Goal: Information Seeking & Learning: Learn about a topic

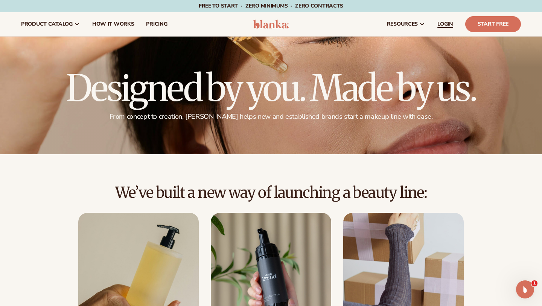
click at [445, 24] on span "LOGIN" at bounding box center [445, 24] width 16 height 6
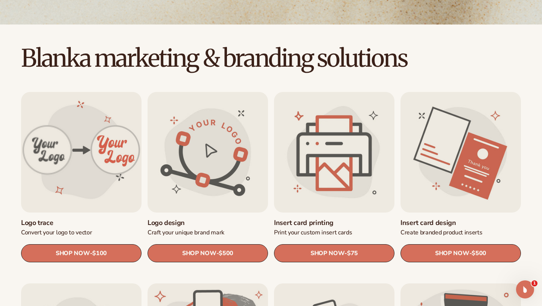
scroll to position [181, 0]
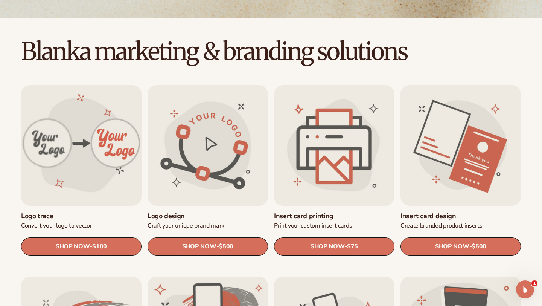
click at [103, 211] on link "Logo trace" at bounding box center [81, 215] width 120 height 9
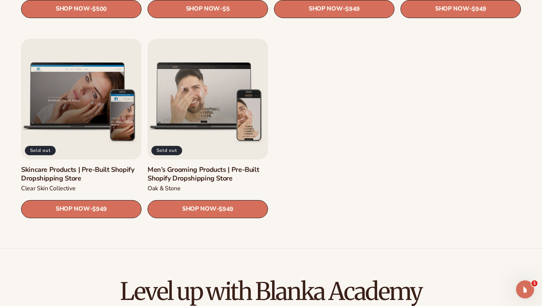
scroll to position [1002, 0]
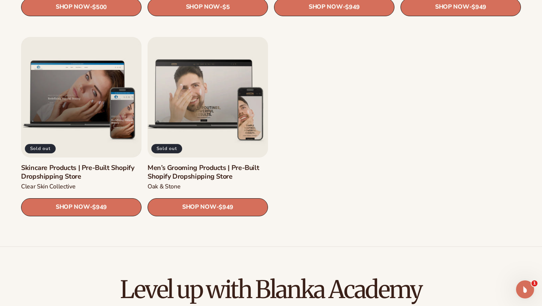
click at [221, 173] on link "Men’s Grooming Products | Pre-Built Shopify Dropshipping Store" at bounding box center [208, 172] width 120 height 18
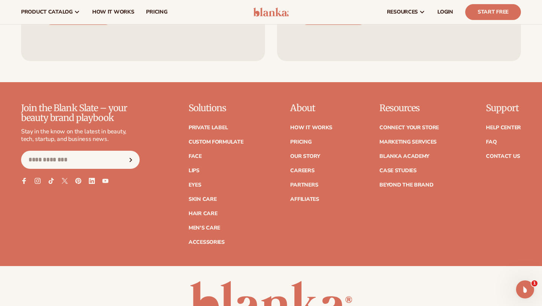
scroll to position [1112, 0]
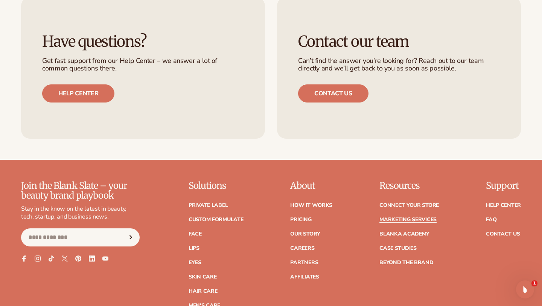
scroll to position [1723, 0]
